Goal: Task Accomplishment & Management: Complete application form

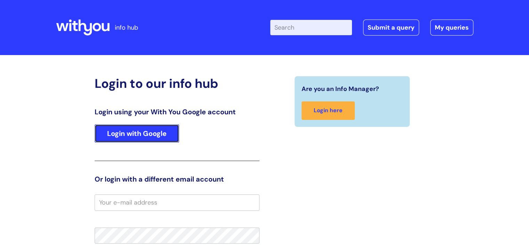
click at [160, 134] on link "Login with Google" at bounding box center [137, 133] width 85 height 18
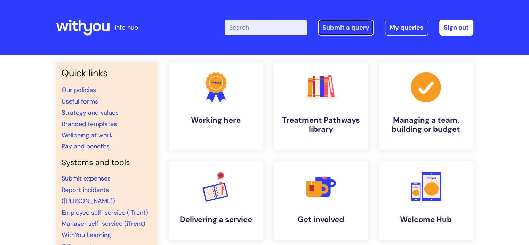
click at [334, 34] on link "Submit a query" at bounding box center [346, 27] width 56 height 16
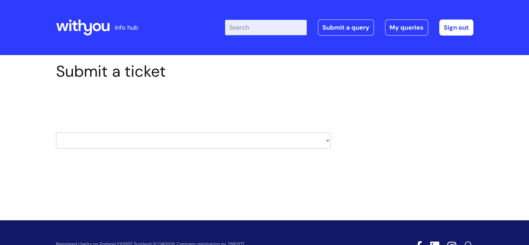
click at [111, 139] on select "HR / People IT and Support Clinical Drug Alerts Finance Accounts Data Support T…" at bounding box center [193, 140] width 275 height 16
select select "systems"
click at [56, 132] on select "HR / People IT and Support Clinical Drug Alerts Finance Accounts Data Support T…" at bounding box center [193, 140] width 275 height 16
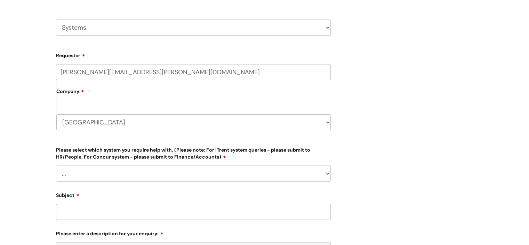
scroll to position [114, 0]
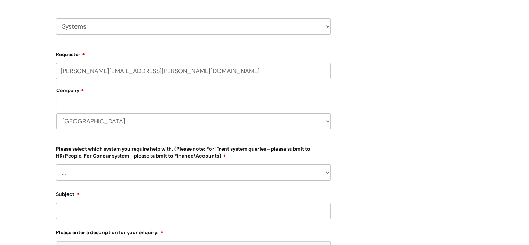
click at [82, 120] on select "Scunthorpe WithYou Current Staff" at bounding box center [193, 121] width 275 height 16
select select "80004418241"
click at [56, 113] on select "Scunthorpe WithYou Current Staff" at bounding box center [193, 121] width 275 height 16
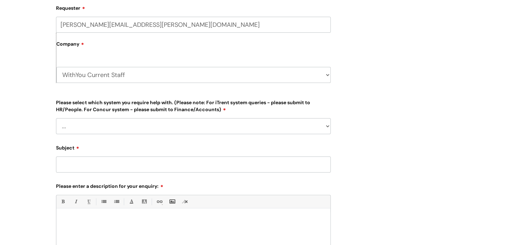
scroll to position [163, 0]
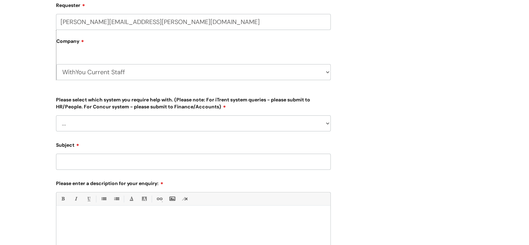
click at [101, 125] on select "... Ulysses Helpdesk Monday.com Nebula fault ILLY CarePath fault Halo fault E-c…" at bounding box center [193, 123] width 275 height 16
click at [47, 83] on div "Submit a ticket Select issue type HR / People IT and Support Clinical Drug Aler…" at bounding box center [264, 122] width 529 height 460
click at [81, 128] on select "... Ulysses Helpdesk Monday.com Nebula fault ILLY CarePath fault Halo fault E-c…" at bounding box center [193, 123] width 275 height 16
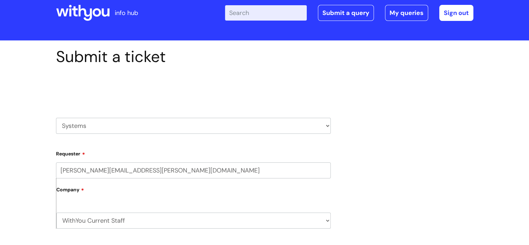
scroll to position [0, 0]
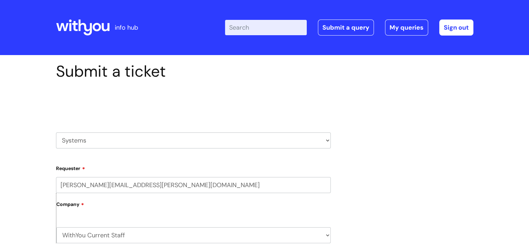
click at [205, 142] on select "HR / People IT and Support Clinical Drug Alerts Finance Accounts Data Support T…" at bounding box center [193, 140] width 275 height 16
select select "payroll"
click at [56, 132] on select "HR / People IT and Support Clinical Drug Alerts Finance Accounts Data Support T…" at bounding box center [193, 140] width 275 height 16
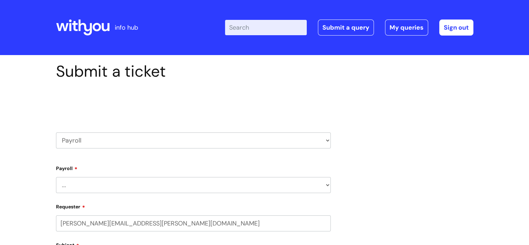
select select "80004157235"
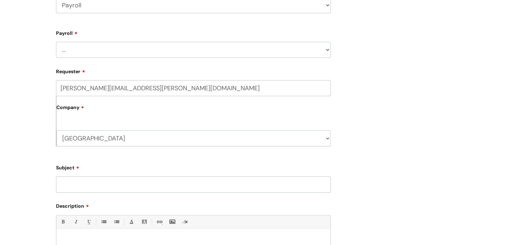
scroll to position [162, 0]
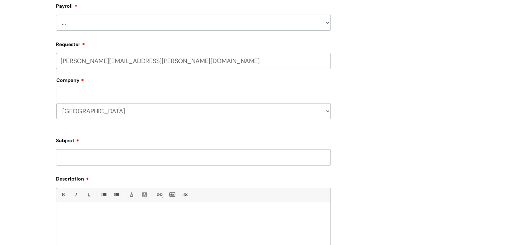
click at [128, 157] on input "Subject" at bounding box center [193, 157] width 275 height 16
click at [100, 20] on select "... New Hires bank details/starter checklist forms Payroll queries Receiving in…" at bounding box center [193, 23] width 275 height 16
click at [0, 80] on div "Submit a ticket Select issue type HR / People IT and Support Clinical Drug Aler…" at bounding box center [264, 121] width 529 height 456
click at [101, 160] on input "Subject" at bounding box center [193, 157] width 275 height 16
click at [188, 107] on select "Scunthorpe WithYou Current Staff" at bounding box center [193, 111] width 275 height 16
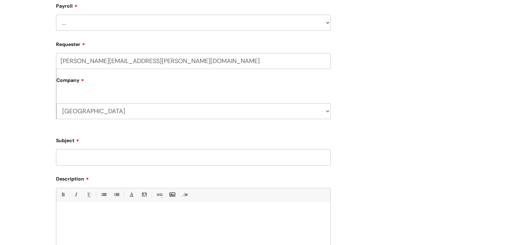
click at [188, 107] on select "Scunthorpe WithYou Current Staff" at bounding box center [193, 111] width 275 height 16
drag, startPoint x: 188, startPoint y: 107, endPoint x: 158, endPoint y: 108, distance: 29.6
click at [158, 108] on select "Scunthorpe WithYou Current Staff" at bounding box center [193, 111] width 275 height 16
click at [328, 26] on select "... New Hires bank details/starter checklist forms Payroll queries Receiving in…" at bounding box center [193, 23] width 275 height 16
click at [40, 33] on div "Submit a ticket Select issue type HR / People IT and Support Clinical Drug Aler…" at bounding box center [264, 121] width 529 height 456
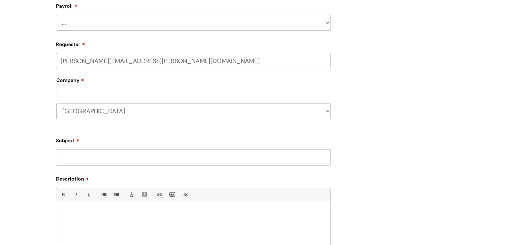
click at [93, 17] on select "... New Hires bank details/starter checklist forms Payroll queries Receiving in…" at bounding box center [193, 23] width 275 height 16
click at [14, 23] on div "Submit a ticket Select issue type HR / People IT and Support Clinical Drug Aler…" at bounding box center [264, 121] width 529 height 456
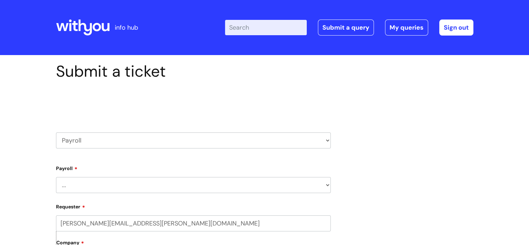
click at [103, 143] on select "HR / People IT and Support Clinical Drug Alerts Finance Accounts Data Support T…" at bounding box center [193, 140] width 275 height 16
select select "systems"
click at [56, 132] on select "HR / People IT and Support Clinical Drug Alerts Finance Accounts Data Support T…" at bounding box center [193, 140] width 275 height 16
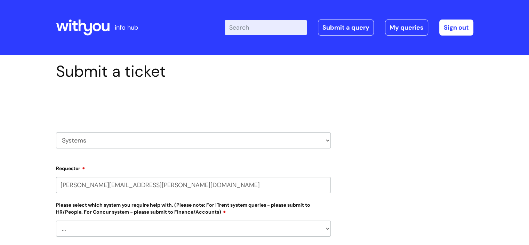
select select "80004157235"
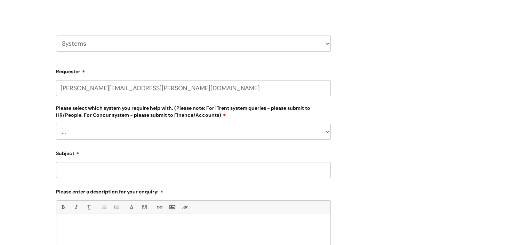
scroll to position [123, 0]
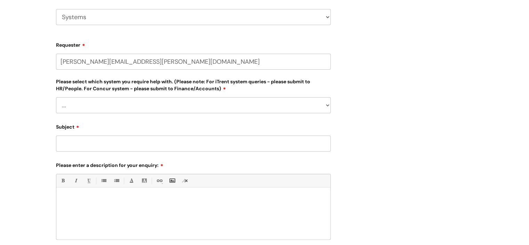
click at [325, 107] on select "... [PERSON_NAME] Helpdesk [DATE][DOMAIN_NAME] Nebula fault ILLY CarePath fault…" at bounding box center [193, 105] width 275 height 16
select select "Something else"
click at [56, 97] on select "... [PERSON_NAME] Helpdesk [DATE][DOMAIN_NAME] Nebula fault ILLY CarePath fault…" at bounding box center [193, 105] width 275 height 16
click at [97, 141] on input "Subject" at bounding box center [193, 143] width 275 height 16
type input "Concur"
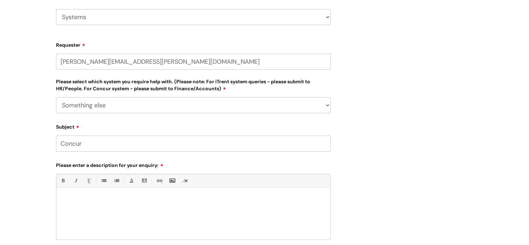
click at [94, 197] on p at bounding box center [194, 199] width 264 height 6
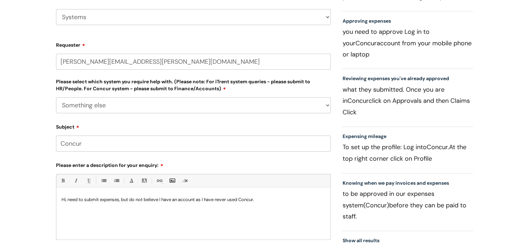
scroll to position [260, 0]
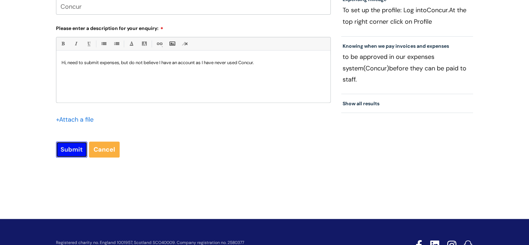
click at [72, 150] on input "Submit" at bounding box center [71, 149] width 31 height 16
type input "Please Wait..."
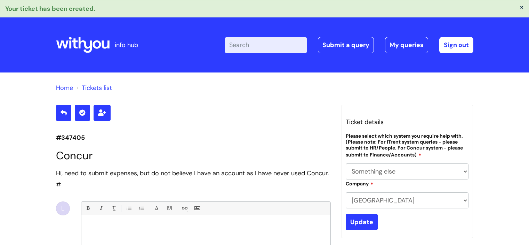
select select "Something else"
